Goal: Check status

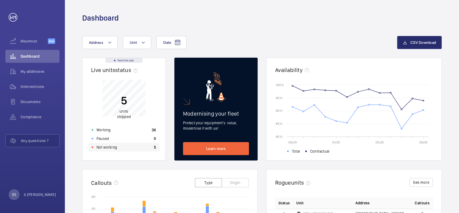
click at [118, 144] on div "Not working 5" at bounding box center [123, 147] width 71 height 9
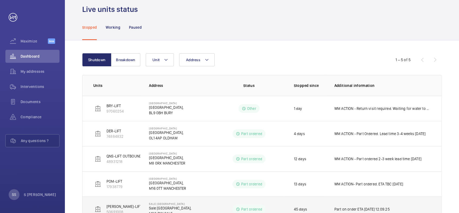
scroll to position [42, 0]
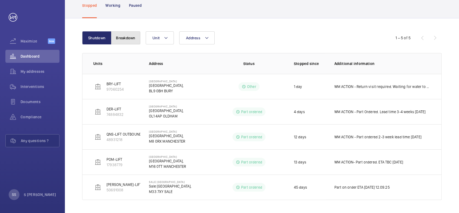
drag, startPoint x: 126, startPoint y: 38, endPoint x: 133, endPoint y: 59, distance: 22.1
click at [126, 38] on button "Breakdown" at bounding box center [125, 37] width 29 height 13
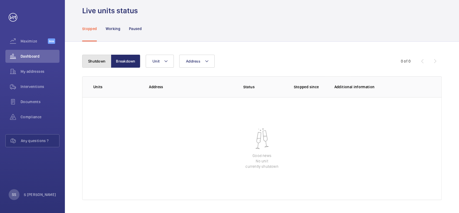
click at [97, 64] on button "Shutdown" at bounding box center [96, 61] width 29 height 13
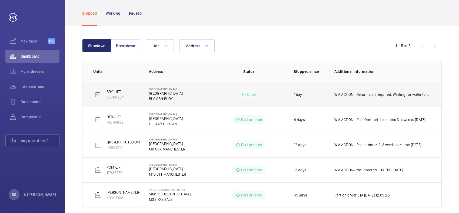
scroll to position [42, 0]
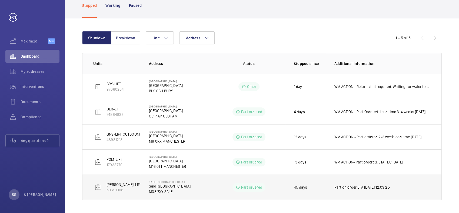
click at [357, 186] on p "Part on order ETA [DATE] 12.09.25" at bounding box center [362, 187] width 55 height 5
